Goal: Task Accomplishment & Management: Manage account settings

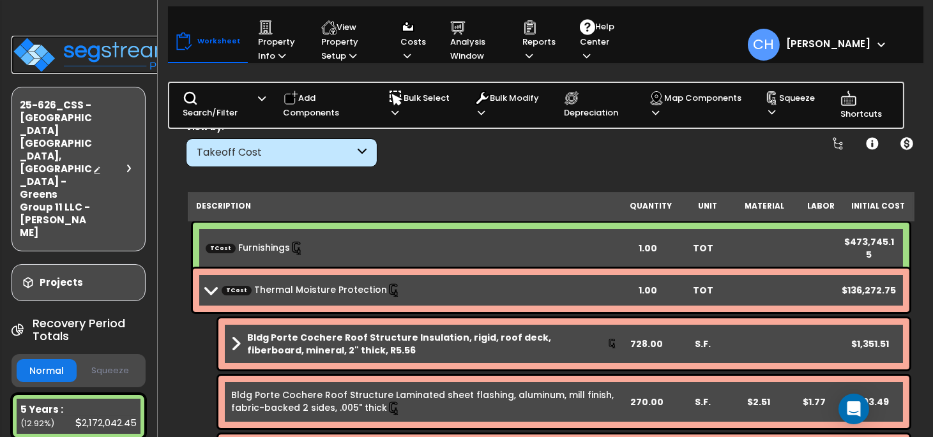
click at [95, 51] on img at bounding box center [94, 55] width 166 height 38
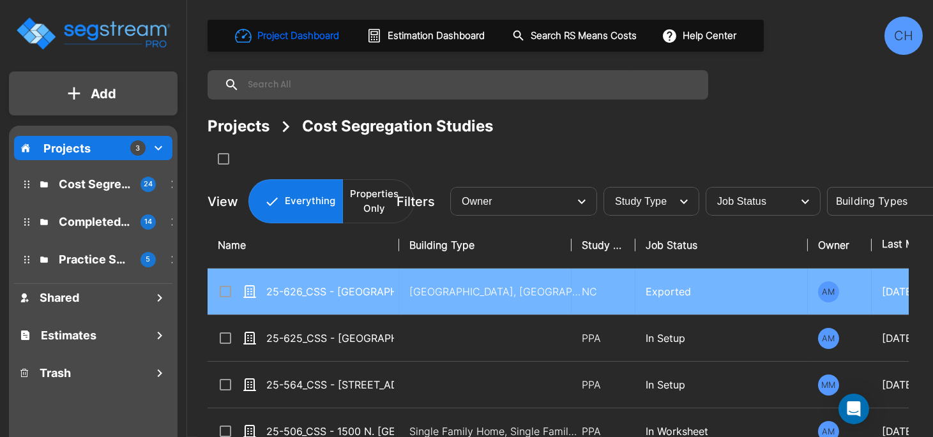
drag, startPoint x: 223, startPoint y: 290, endPoint x: 501, endPoint y: 178, distance: 299.9
click at [223, 290] on input "select row 25-626_CSS - Fairfield Inn Victorville, CA - Greens Group 11 LLC - A…" at bounding box center [224, 289] width 13 height 11
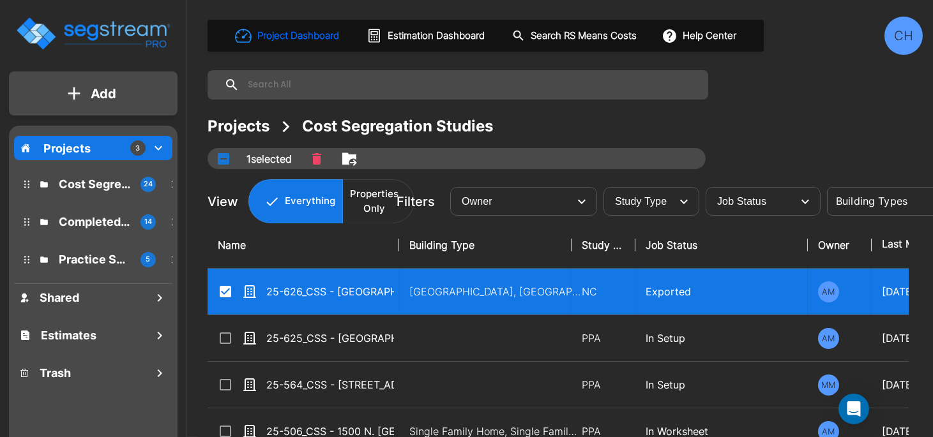
click at [345, 158] on icon "Move" at bounding box center [349, 158] width 15 height 15
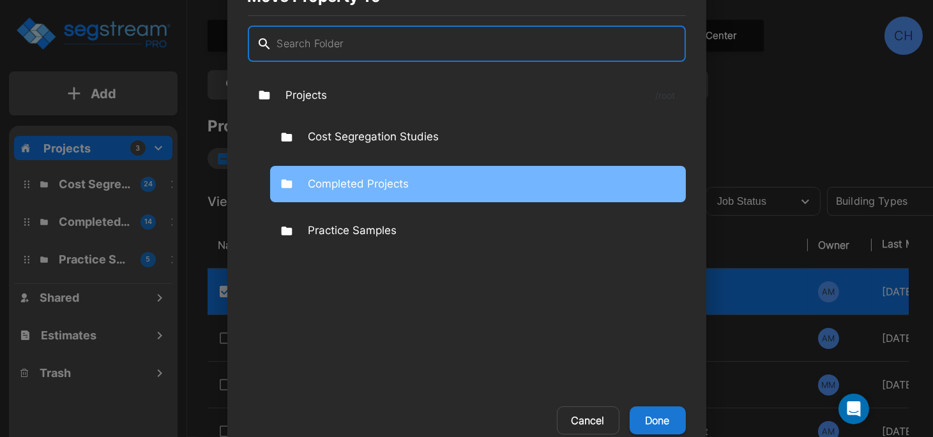
click at [361, 179] on p "Completed Projects" at bounding box center [358, 184] width 101 height 17
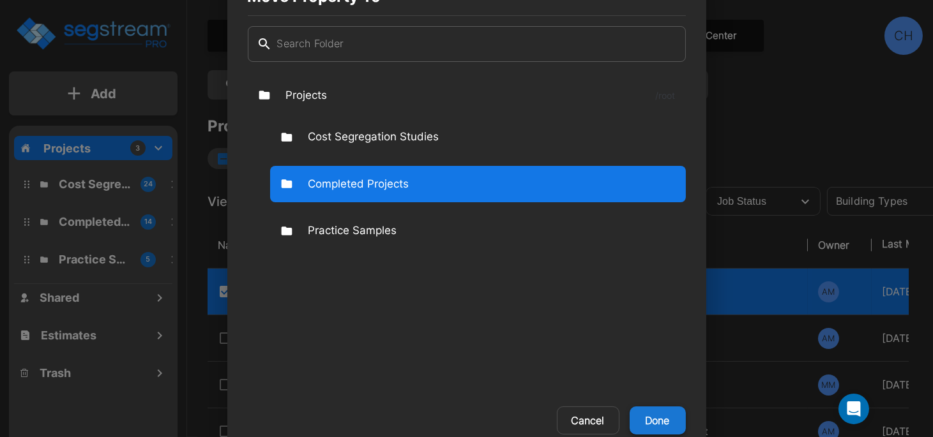
click at [661, 425] on button "Done" at bounding box center [657, 421] width 56 height 28
checkbox input "false"
